Goal: Task Accomplishment & Management: Manage account settings

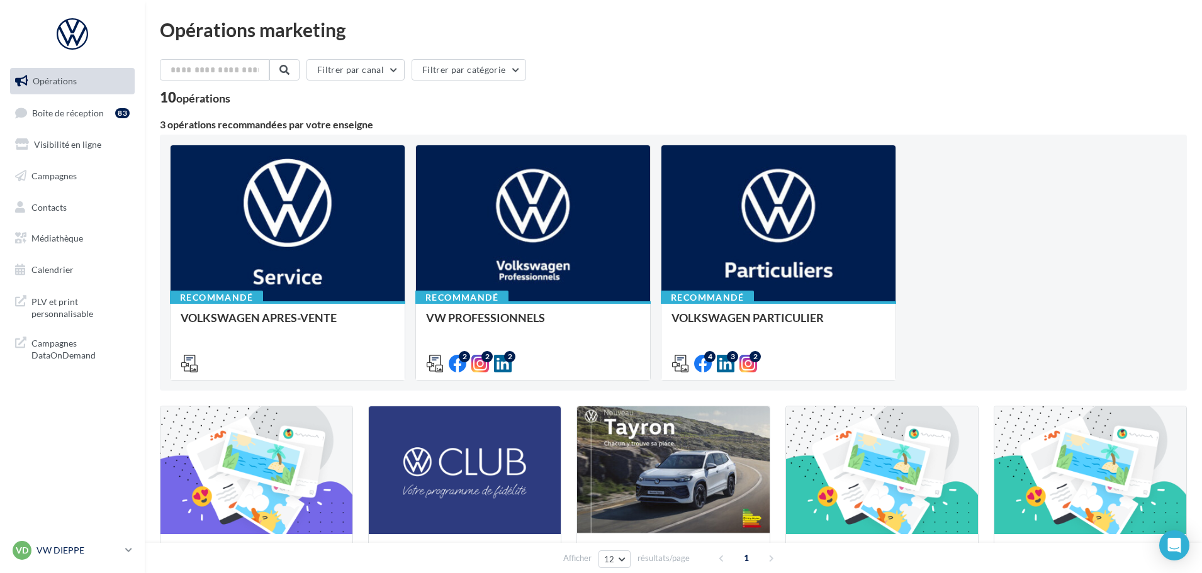
click at [67, 544] on div "VD VW DIEPPE vw-die-vau" at bounding box center [67, 550] width 108 height 19
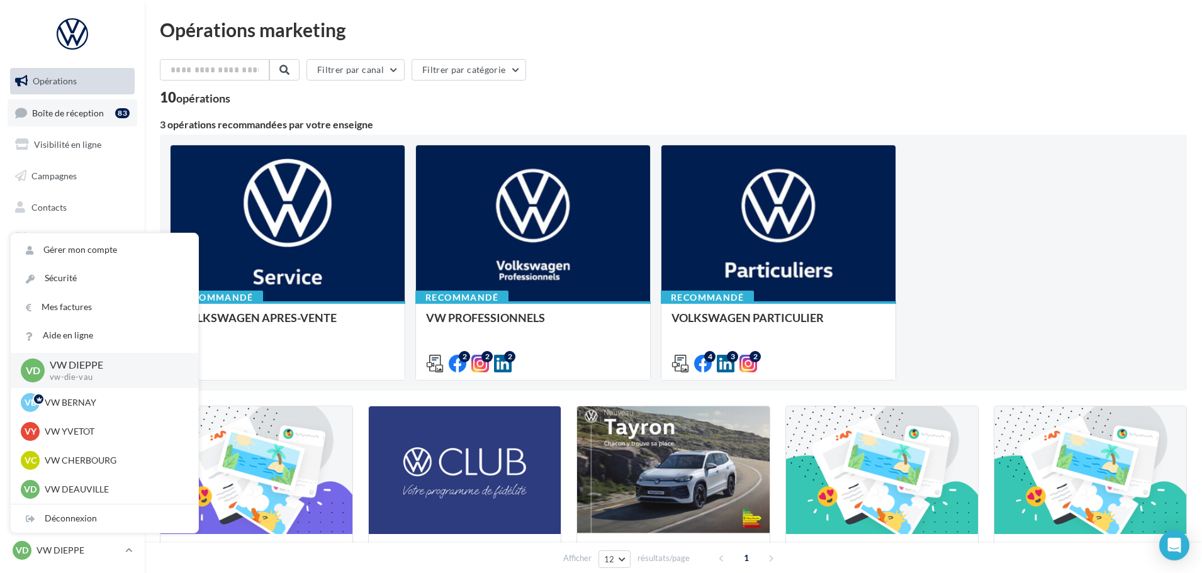
click at [81, 103] on link "Boîte de réception 83" at bounding box center [73, 112] width 130 height 27
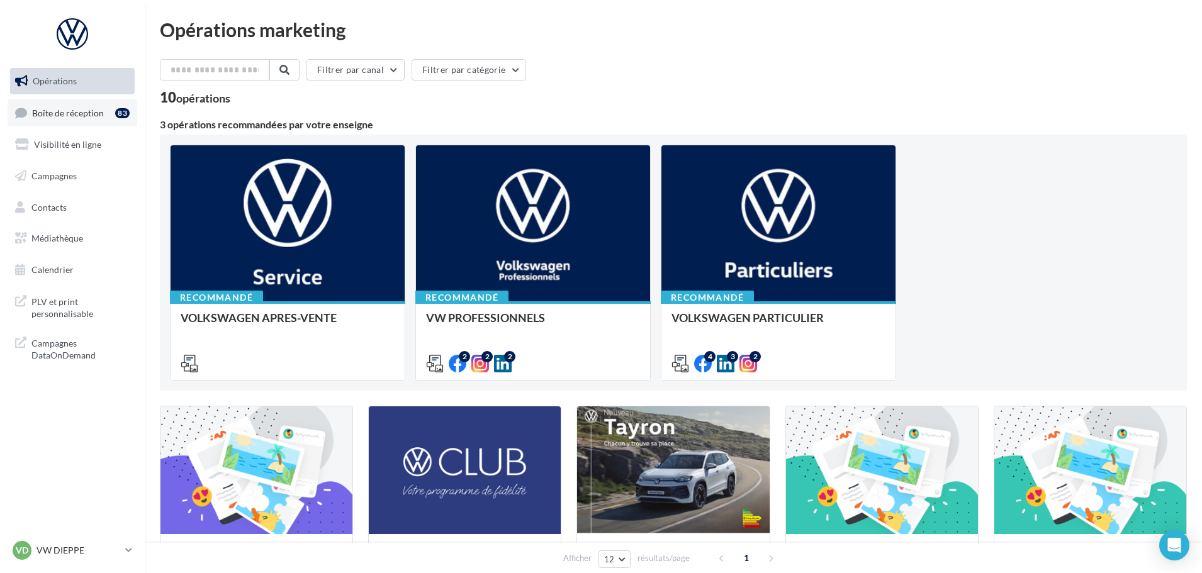
click at [65, 118] on link "Boîte de réception 83" at bounding box center [73, 112] width 130 height 27
click at [78, 126] on link "Boîte de réception 83" at bounding box center [73, 112] width 130 height 27
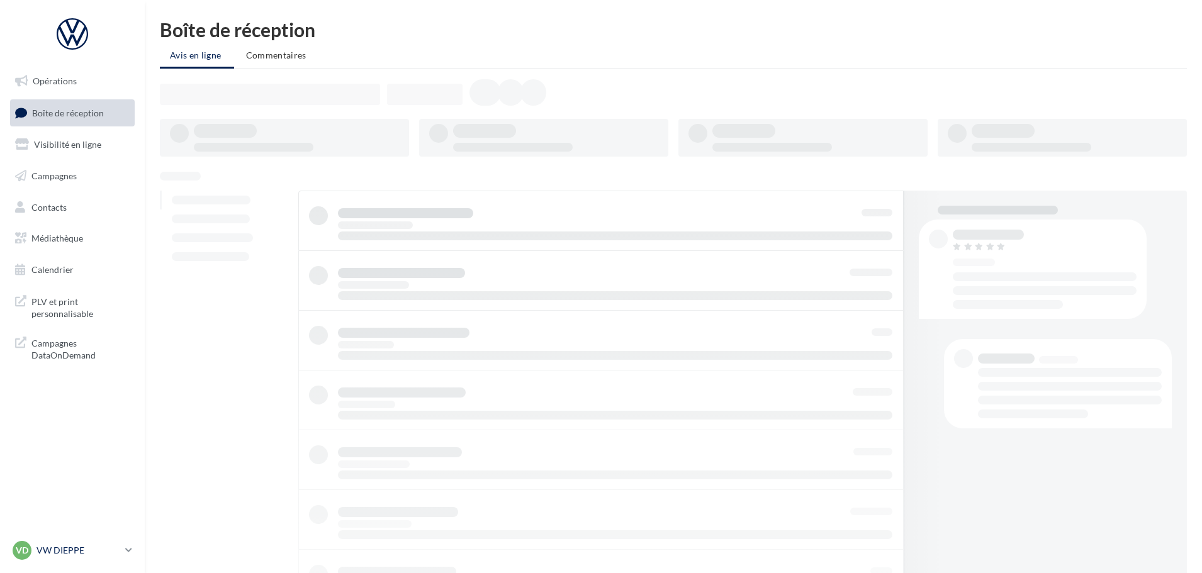
click at [62, 549] on p "VW DIEPPE" at bounding box center [78, 550] width 84 height 13
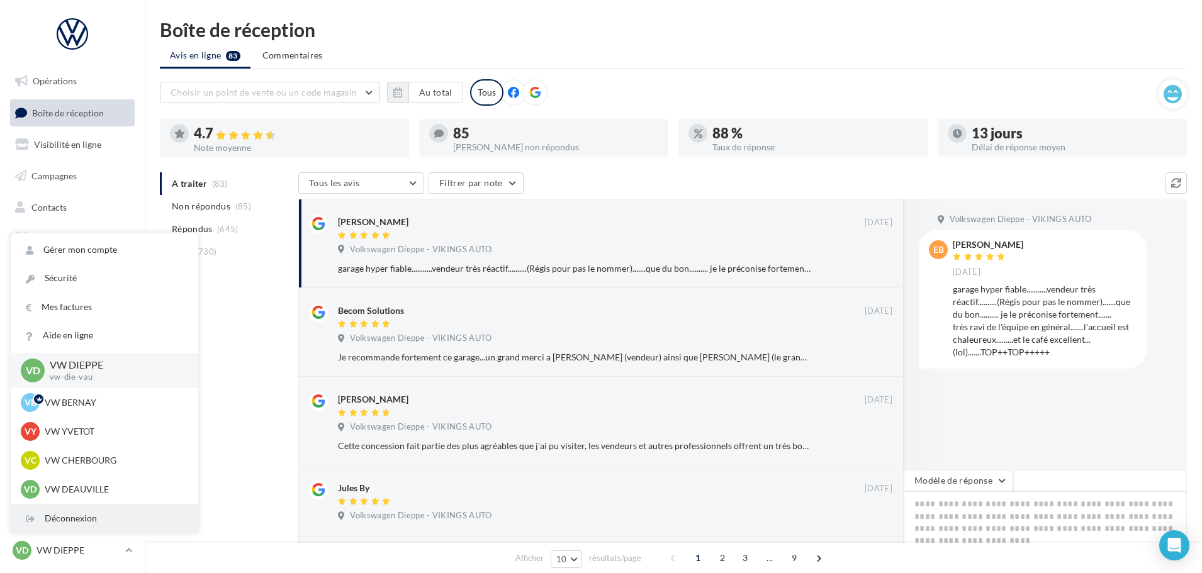
click at [67, 517] on div "Déconnexion" at bounding box center [105, 519] width 188 height 28
